Goal: Check status: Check status

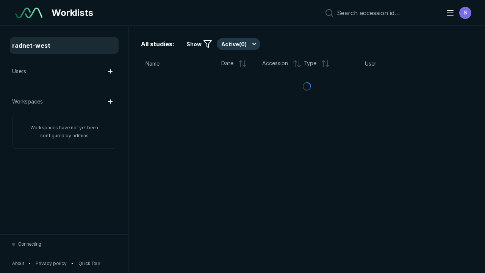
scroll to position [2068, 3154]
